Goal: Find specific page/section: Find specific page/section

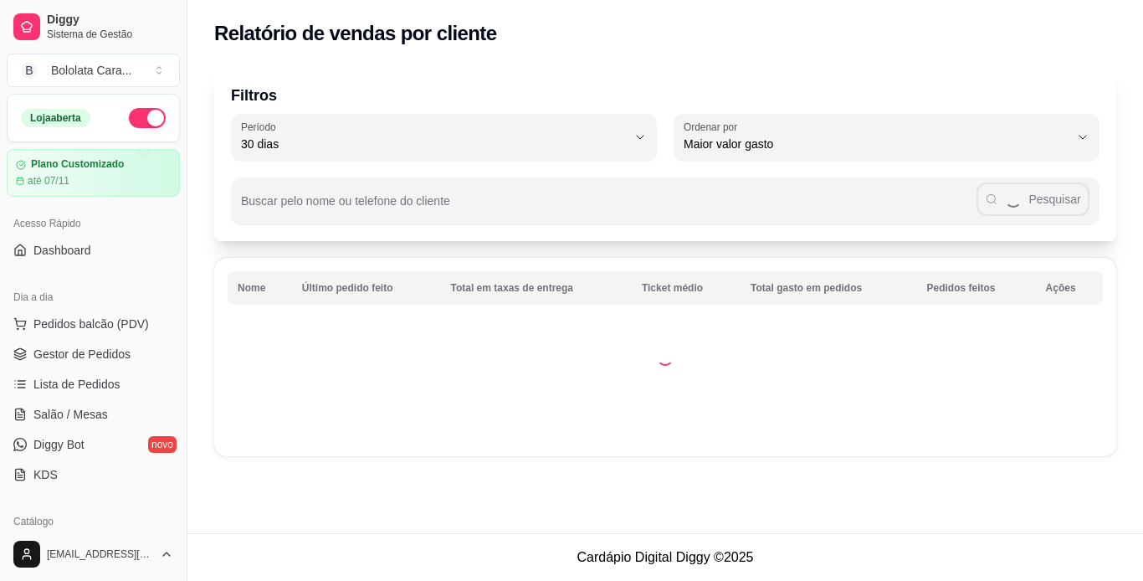
select select "30"
select select "HIGHEST_TOTAL_SPENT_WITH_ORDERS"
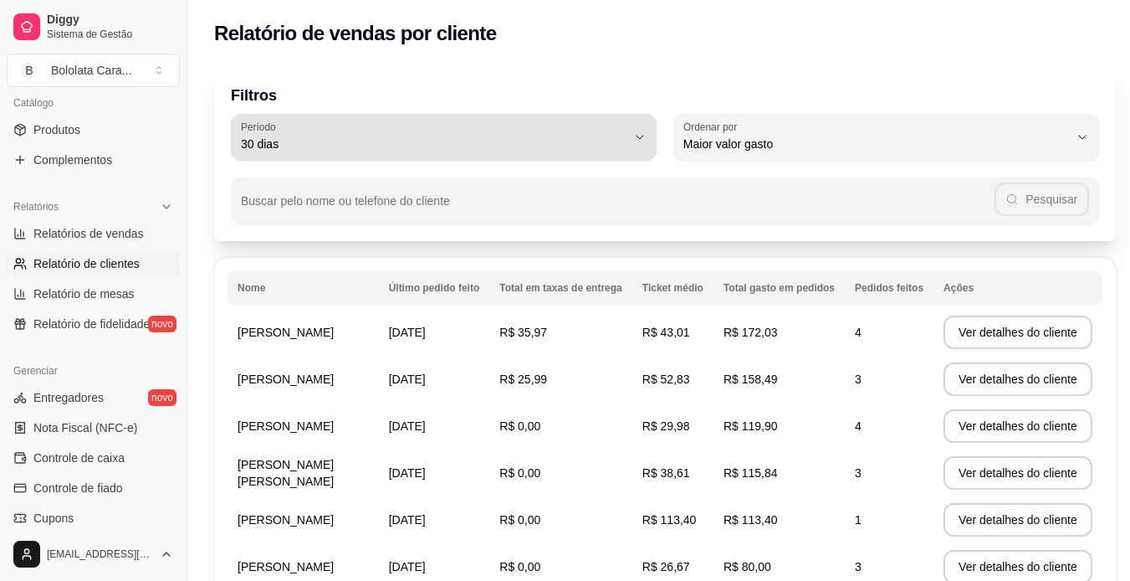
click at [429, 143] on span "30 dias" at bounding box center [434, 144] width 386 height 17
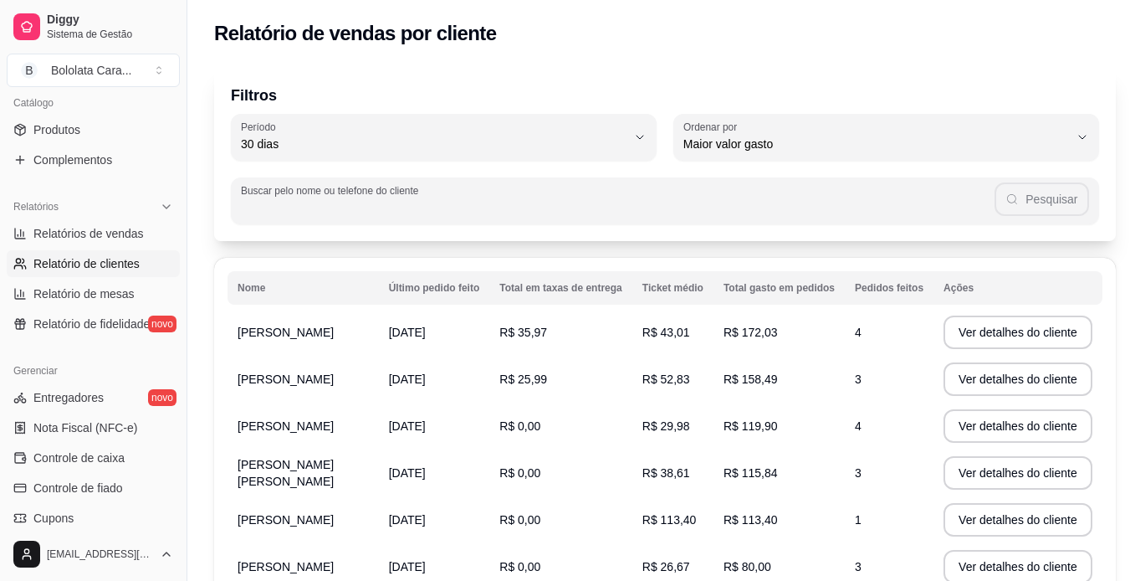
click at [765, 206] on input "Buscar pelo nome ou telefone do cliente" at bounding box center [618, 207] width 754 height 17
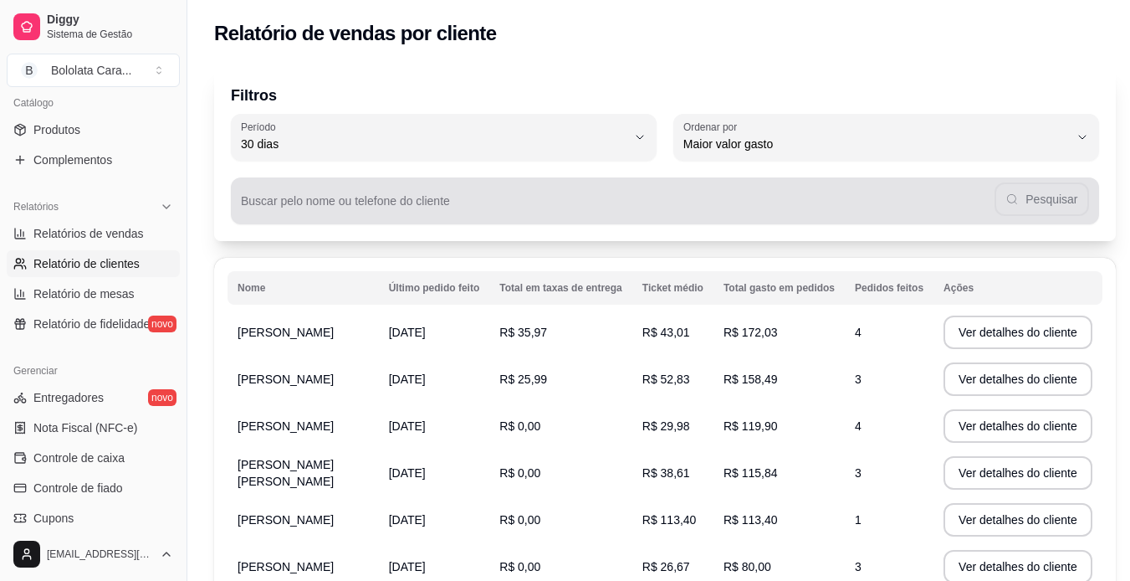
click at [1035, 205] on div "Pesquisar" at bounding box center [665, 200] width 848 height 33
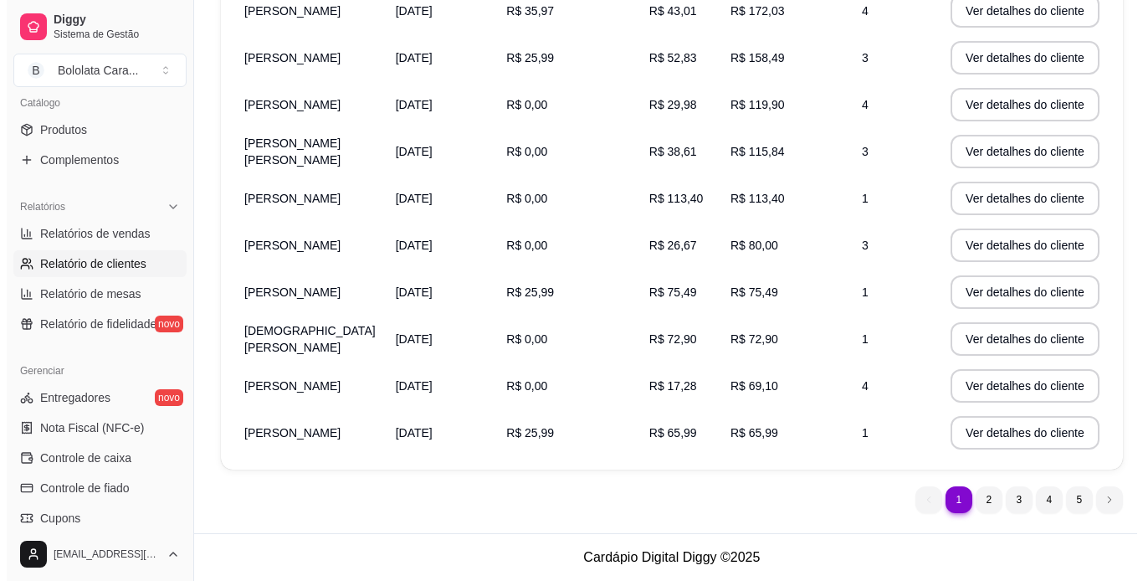
scroll to position [0, 0]
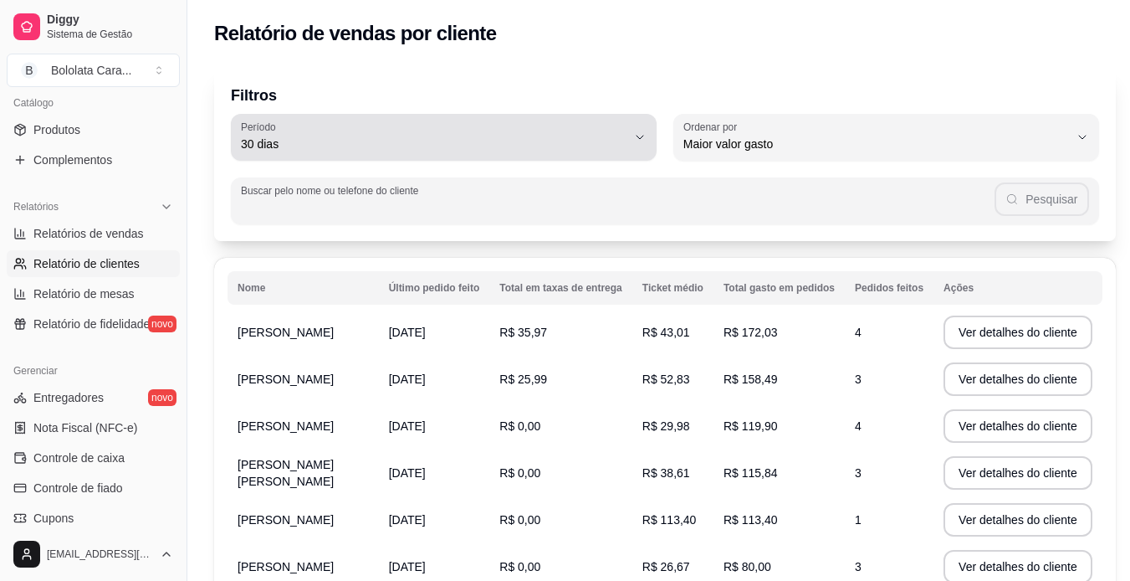
click at [590, 154] on button "Período 30 dias" at bounding box center [444, 137] width 426 height 47
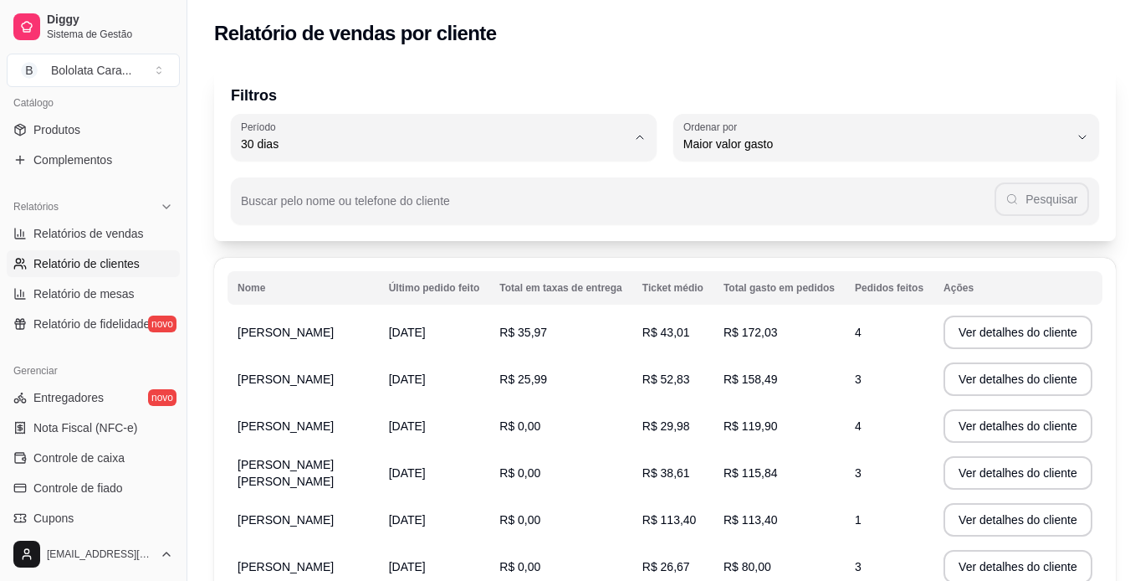
click at [568, 349] on span "60 dias" at bounding box center [432, 348] width 361 height 16
type input "60"
select select "60"
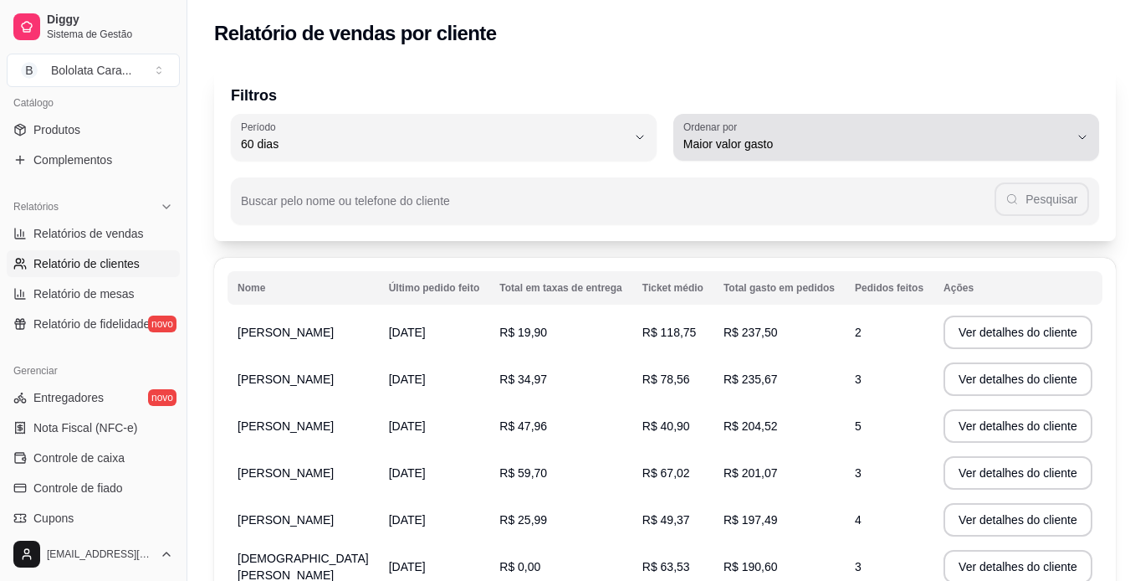
click at [810, 146] on span "Maior valor gasto" at bounding box center [876, 144] width 386 height 17
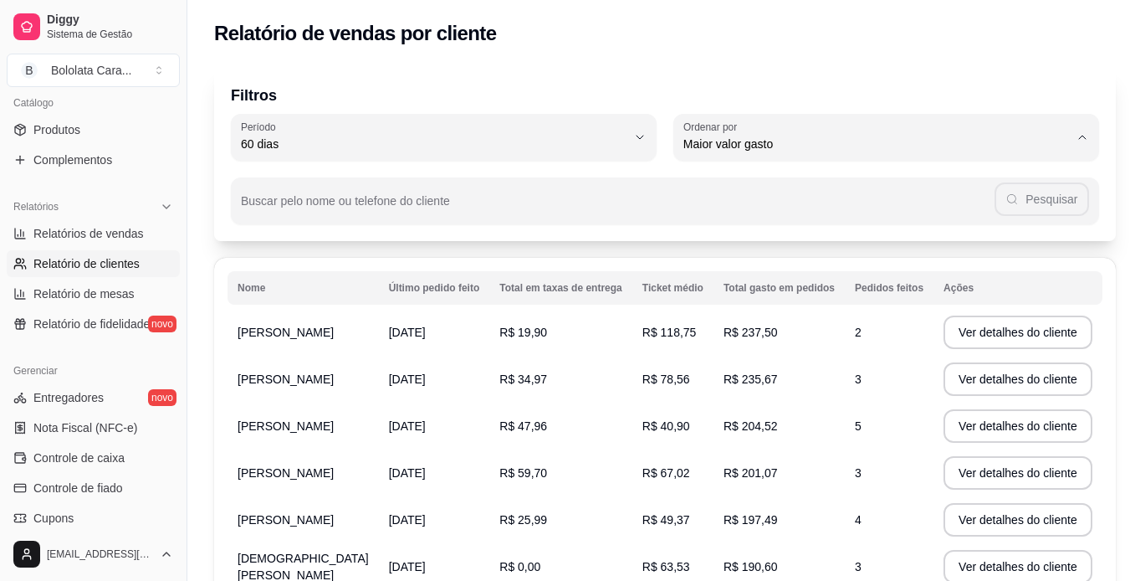
click at [781, 181] on span "Maior número de pedidos" at bounding box center [868, 184] width 361 height 16
type input "HIGHEST_ORDER_COUNT"
select select "HIGHEST_ORDER_COUNT"
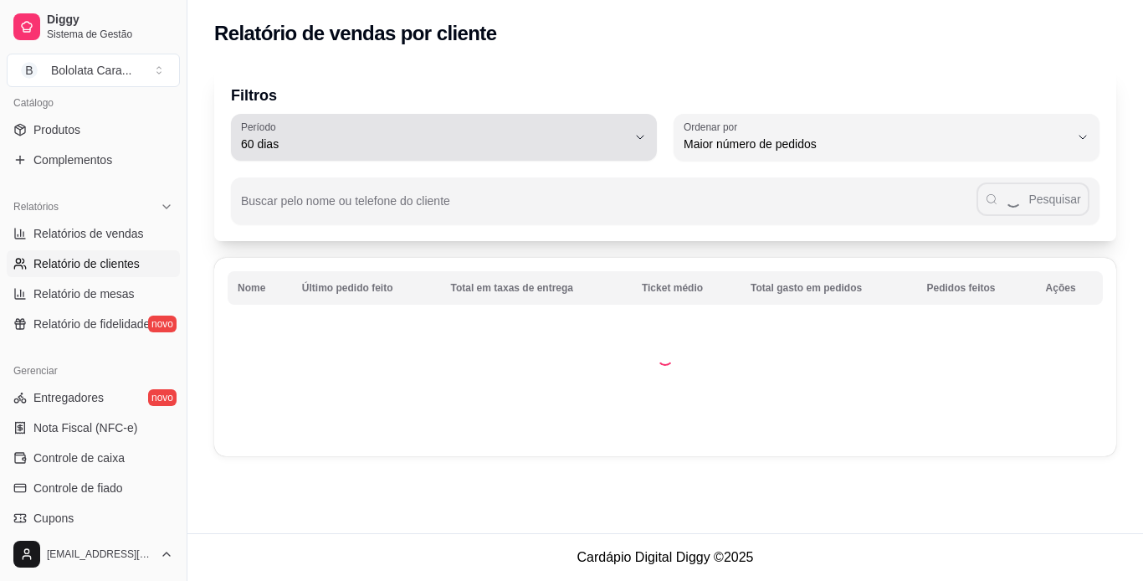
click at [536, 149] on span "60 dias" at bounding box center [434, 144] width 386 height 17
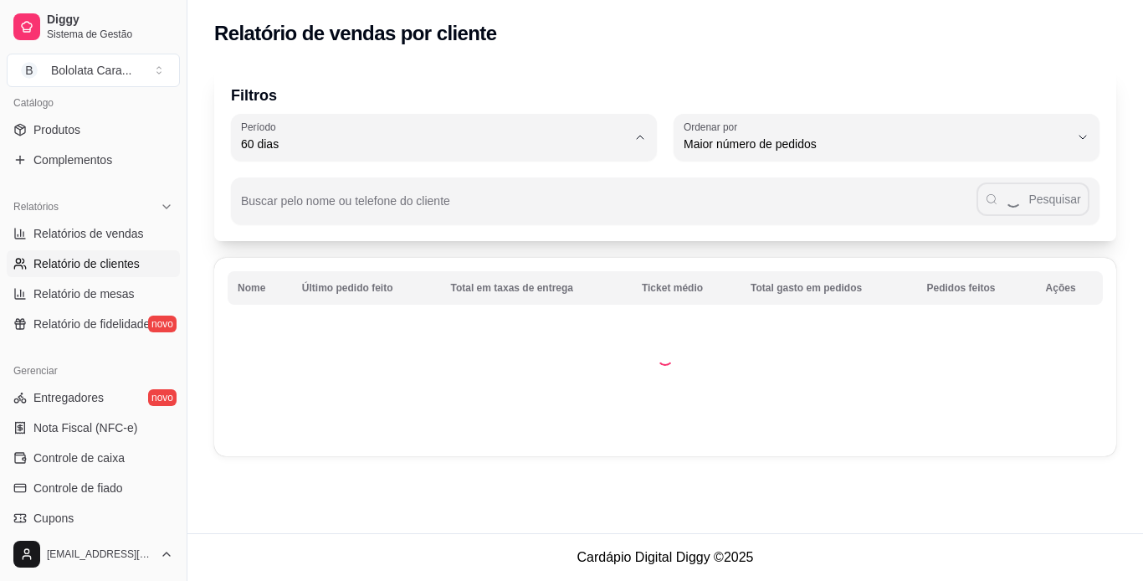
click at [513, 299] on span "30 dias" at bounding box center [436, 293] width 367 height 16
type input "30"
select select "30"
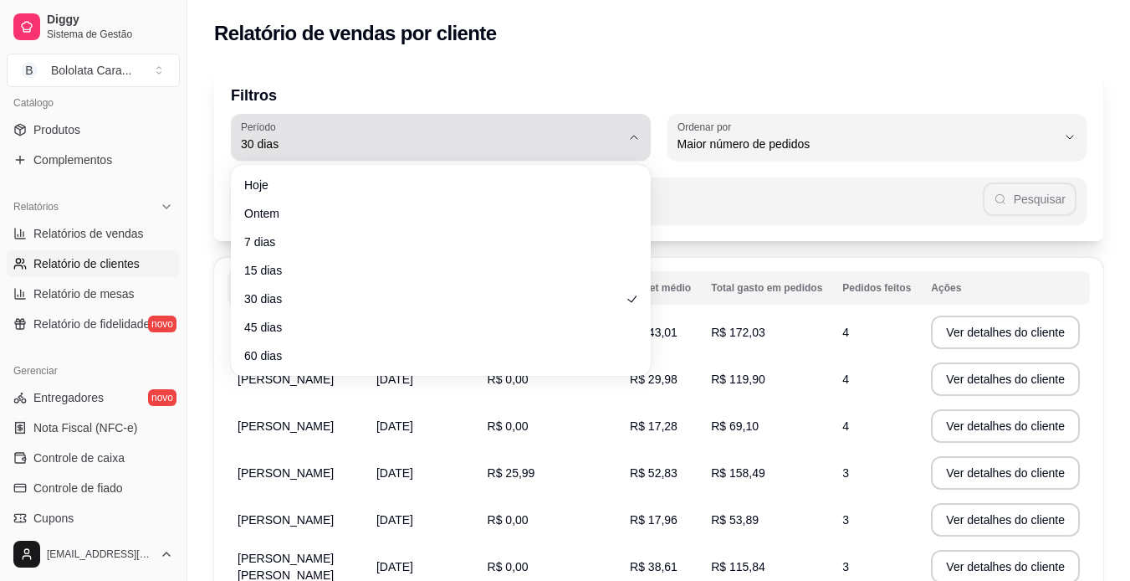
click at [344, 142] on span "30 dias" at bounding box center [431, 144] width 380 height 17
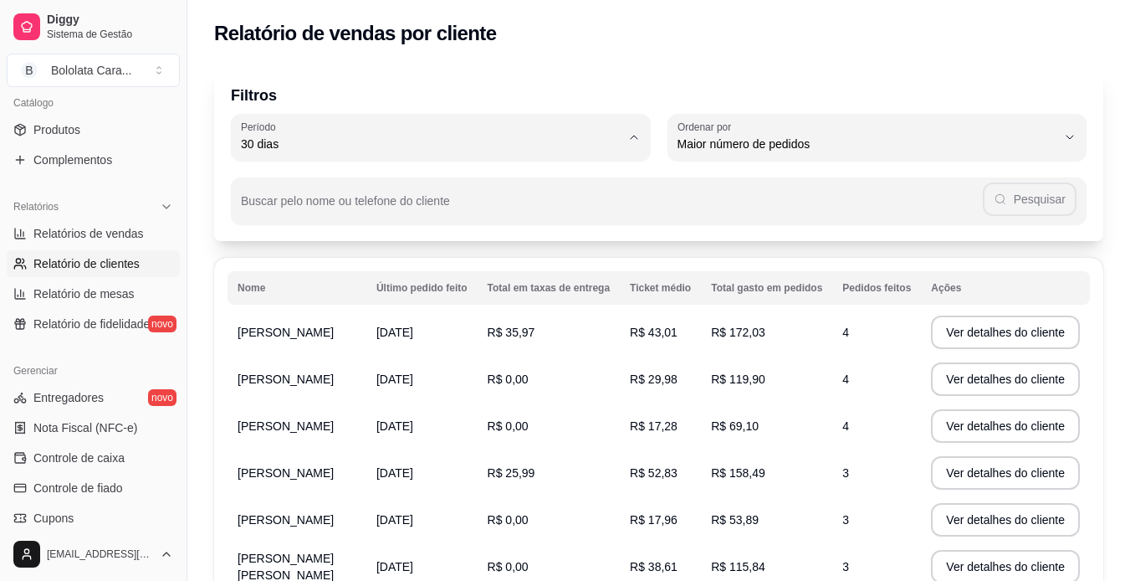
click at [354, 346] on li "60 dias" at bounding box center [441, 348] width 390 height 26
type input "60"
select select "60"
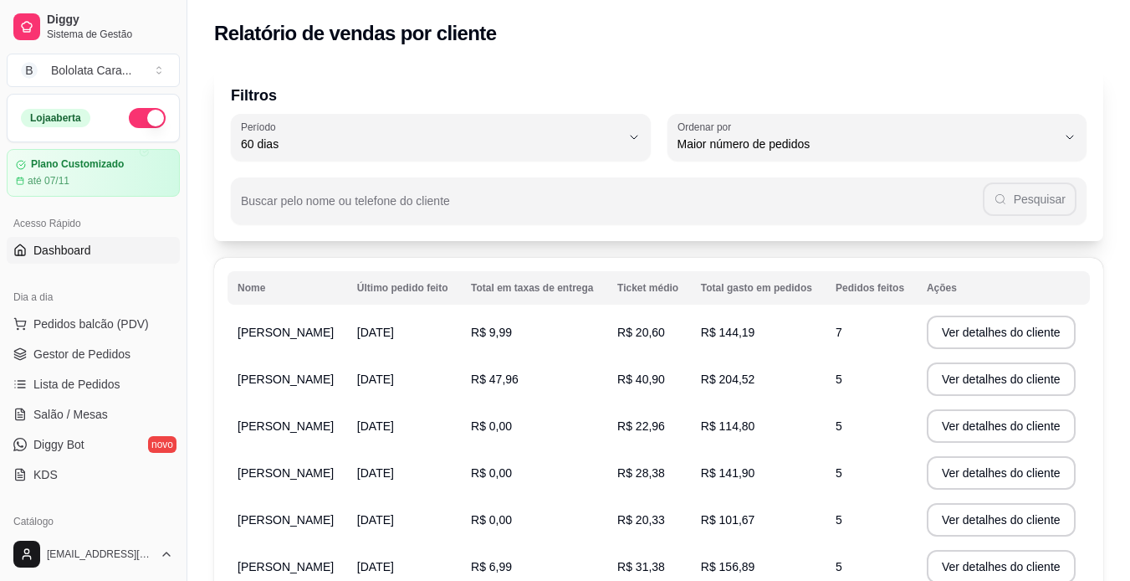
click at [99, 255] on link "Dashboard" at bounding box center [93, 250] width 173 height 27
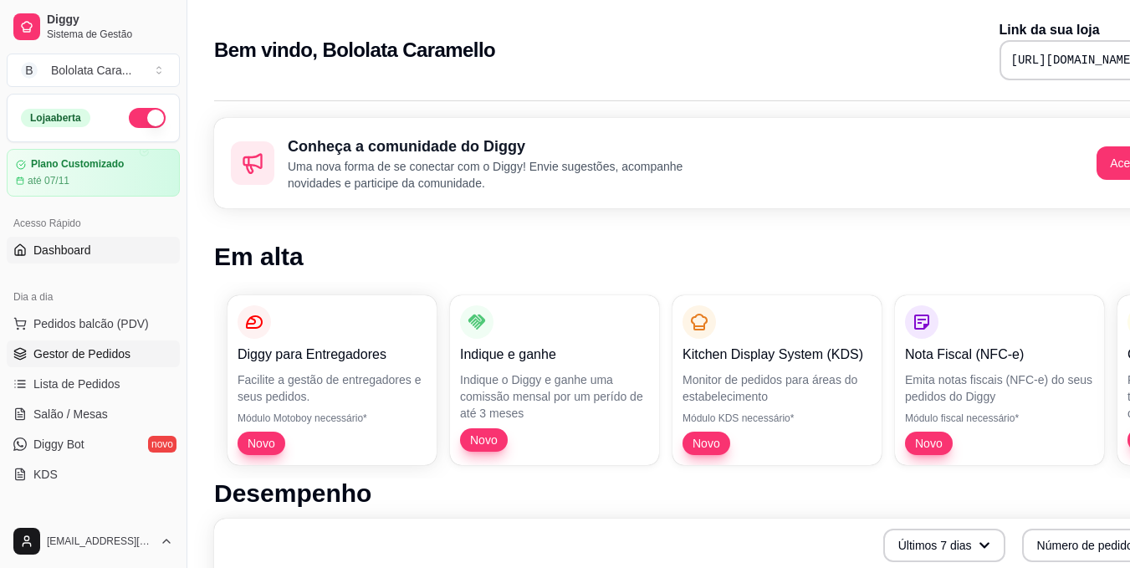
click at [68, 361] on span "Gestor de Pedidos" at bounding box center [81, 353] width 97 height 17
